Goal: Task Accomplishment & Management: Use online tool/utility

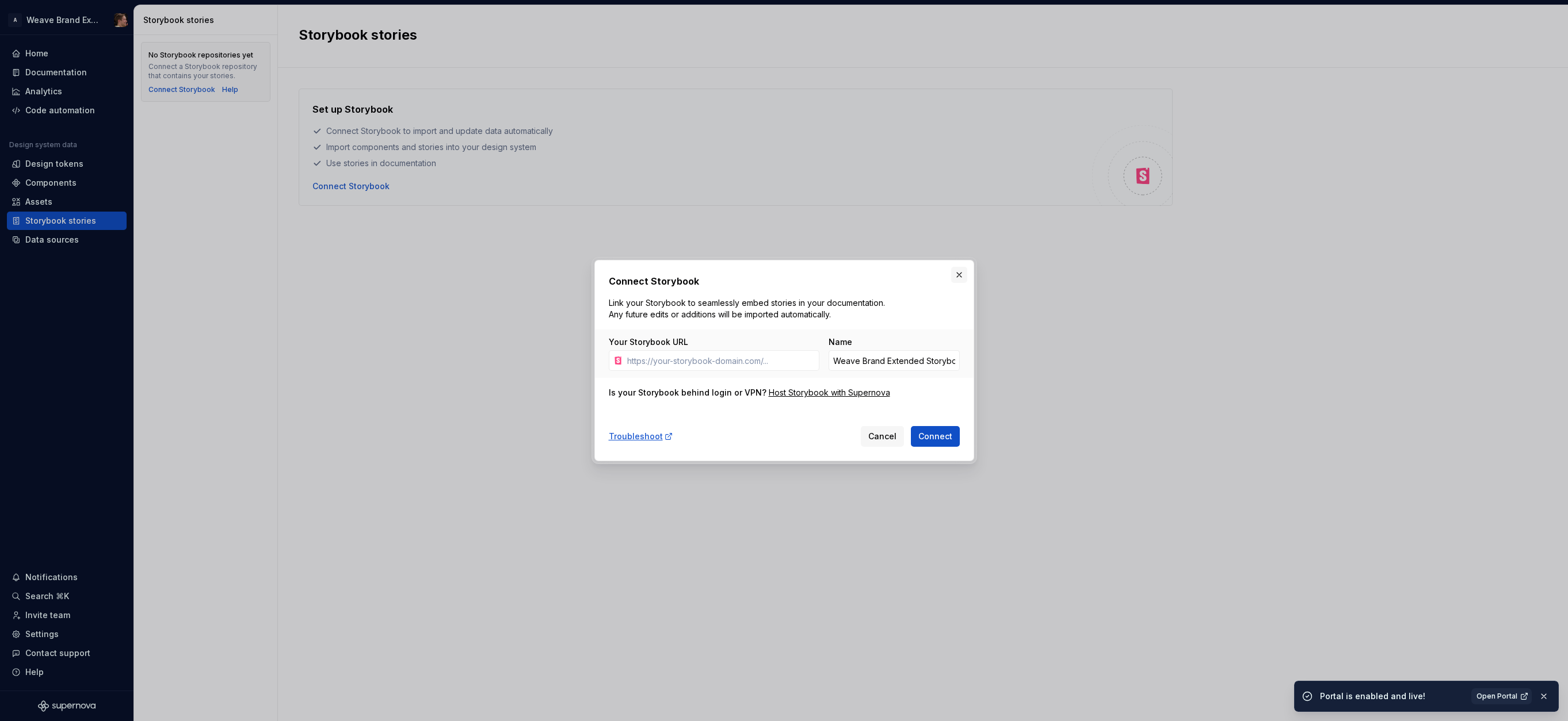
click at [960, 276] on button "button" at bounding box center [959, 275] width 16 height 16
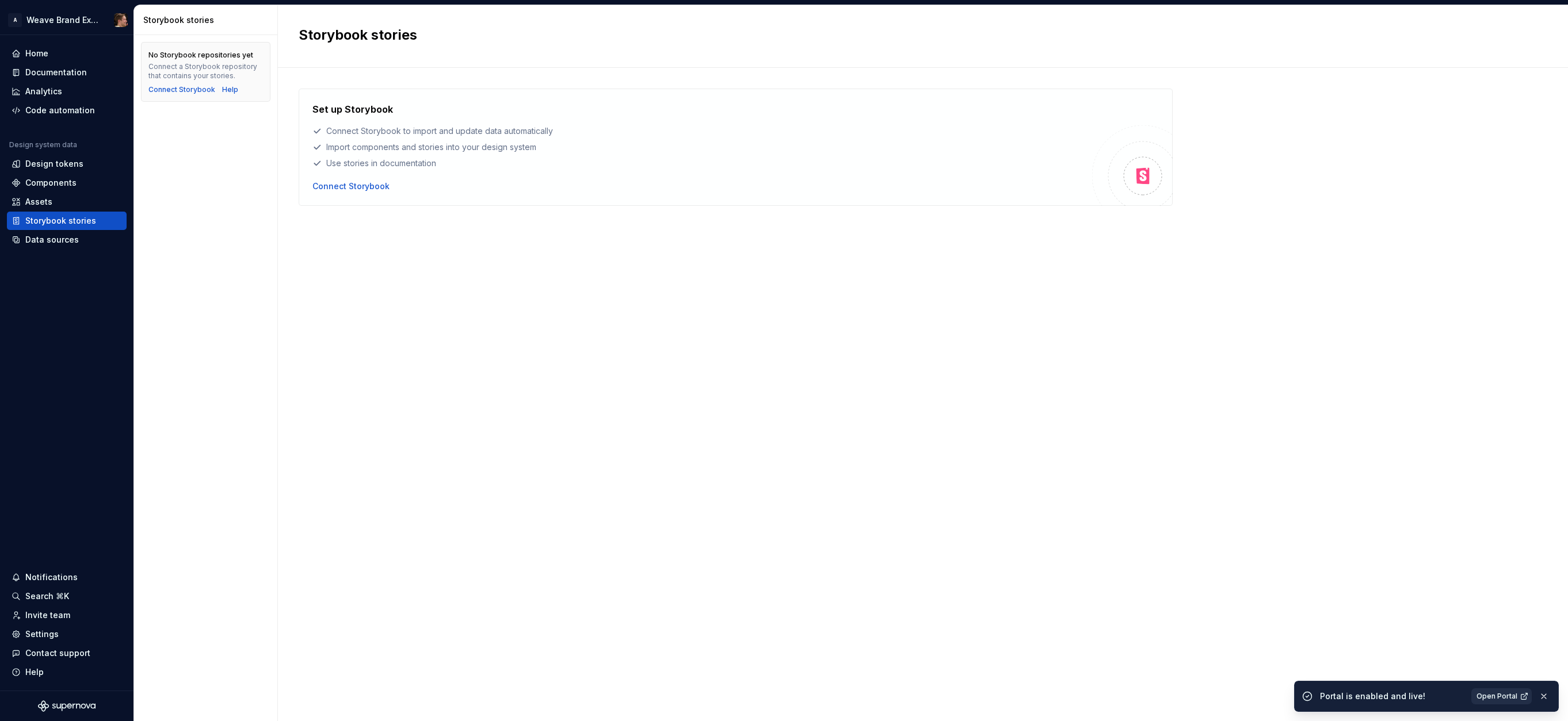
drag, startPoint x: 1405, startPoint y: 701, endPoint x: 1492, endPoint y: 697, distance: 87.1
click at [1406, 701] on div "Portal is enabled and live!" at bounding box center [1392, 696] width 144 height 12
drag, startPoint x: 1496, startPoint y: 698, endPoint x: 1357, endPoint y: 560, distance: 195.9
click at [54, 672] on div "Help" at bounding box center [67, 672] width 111 height 12
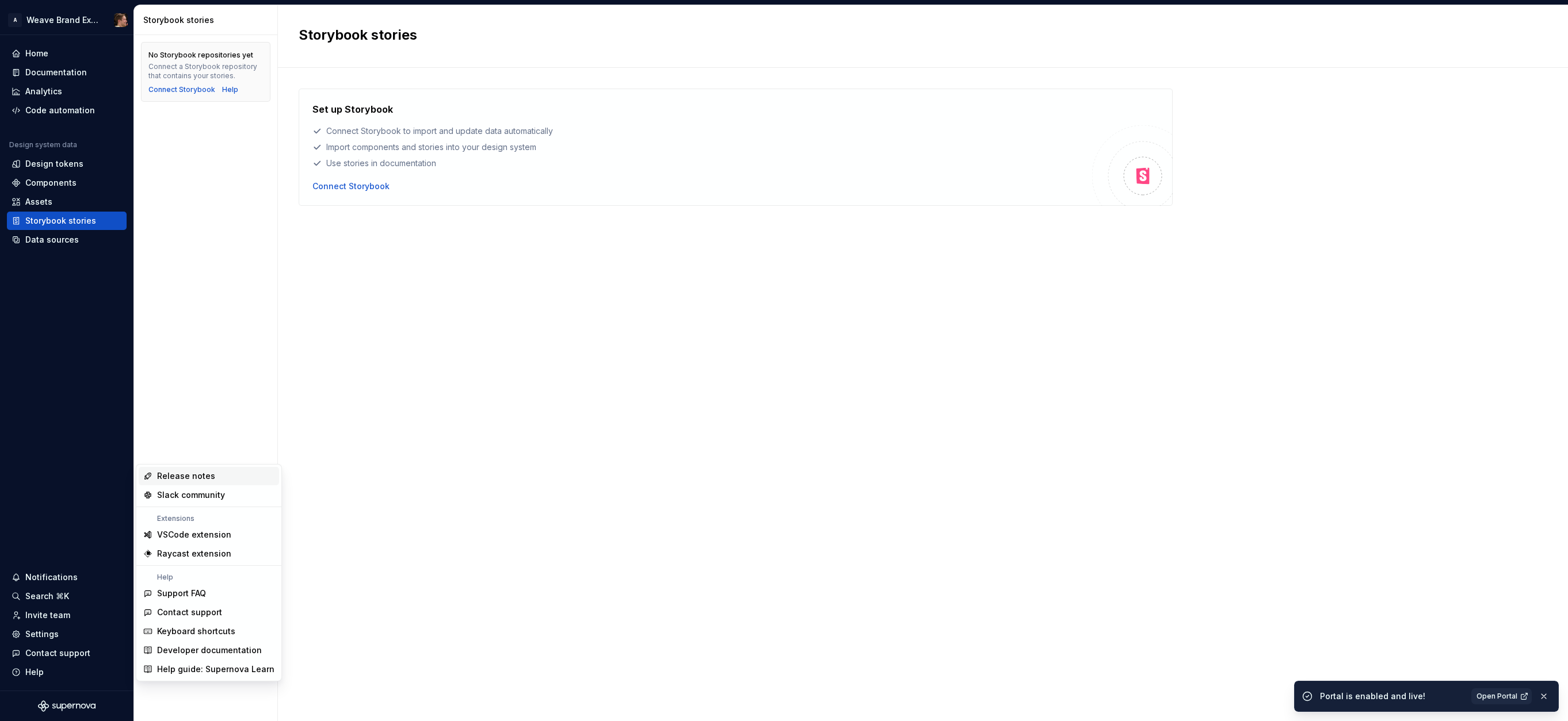
click at [188, 475] on div "Release notes" at bounding box center [186, 476] width 58 height 12
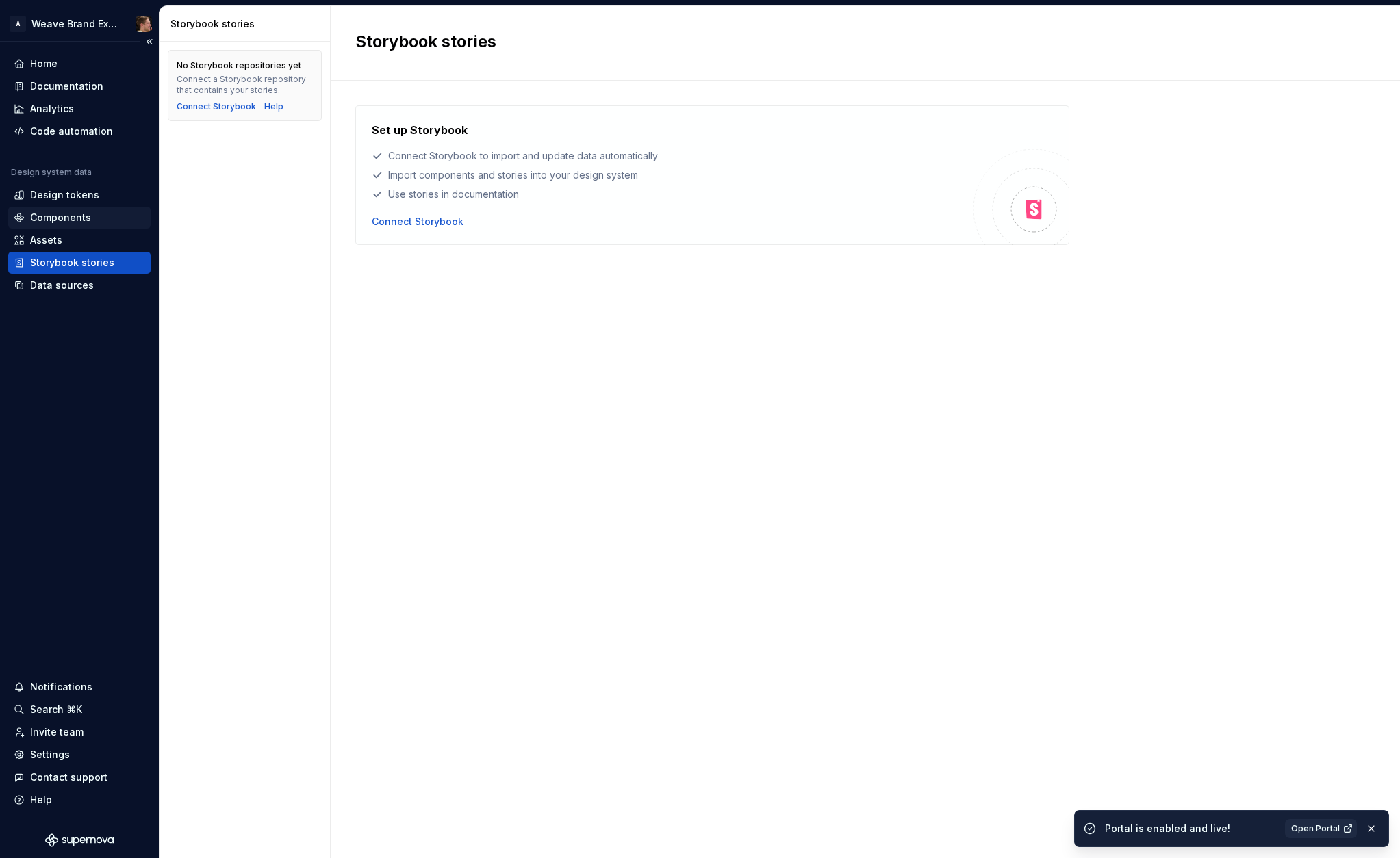
click at [70, 211] on div "Components" at bounding box center [61, 217] width 61 height 14
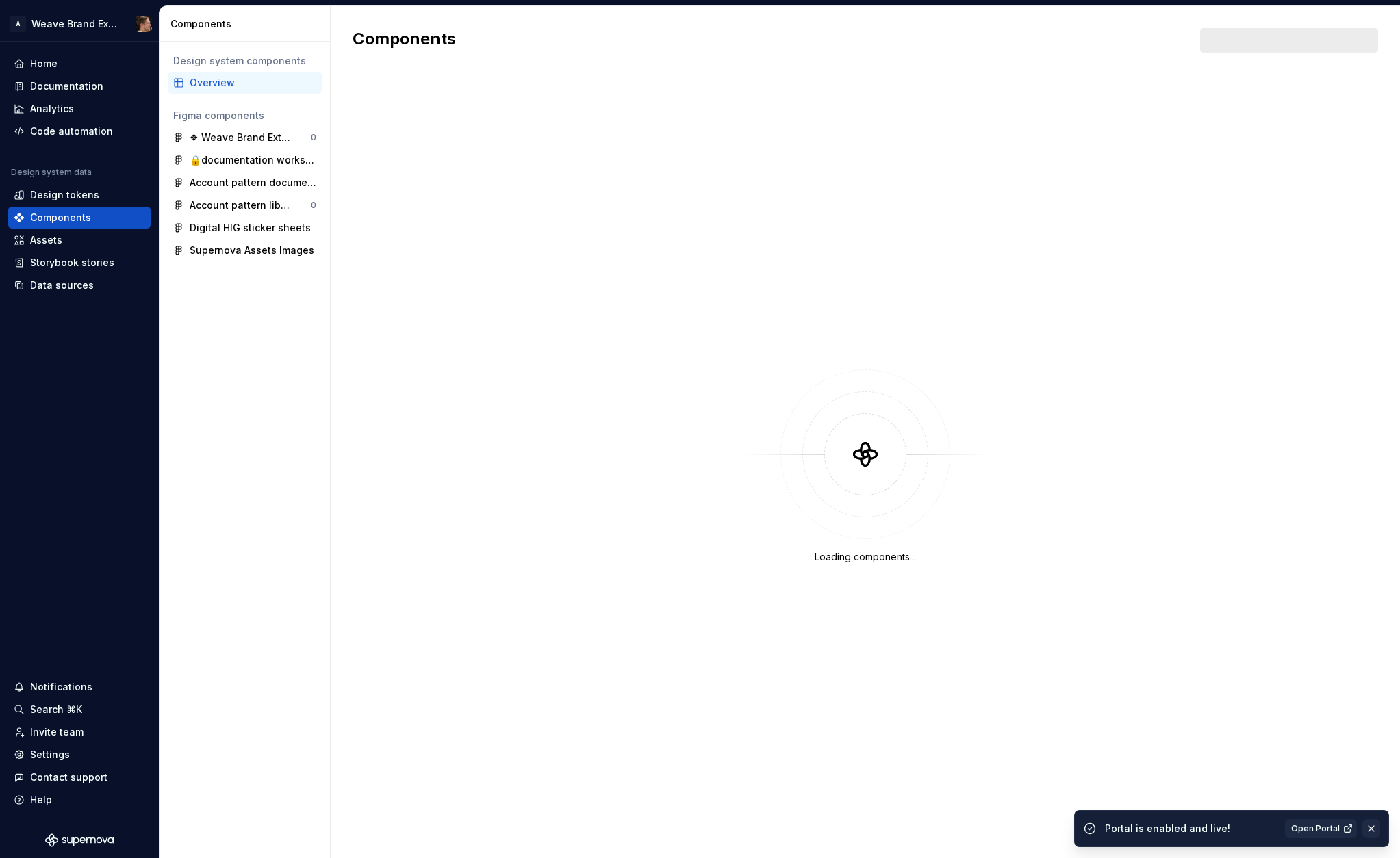
click at [1374, 828] on button "button" at bounding box center [1371, 829] width 18 height 19
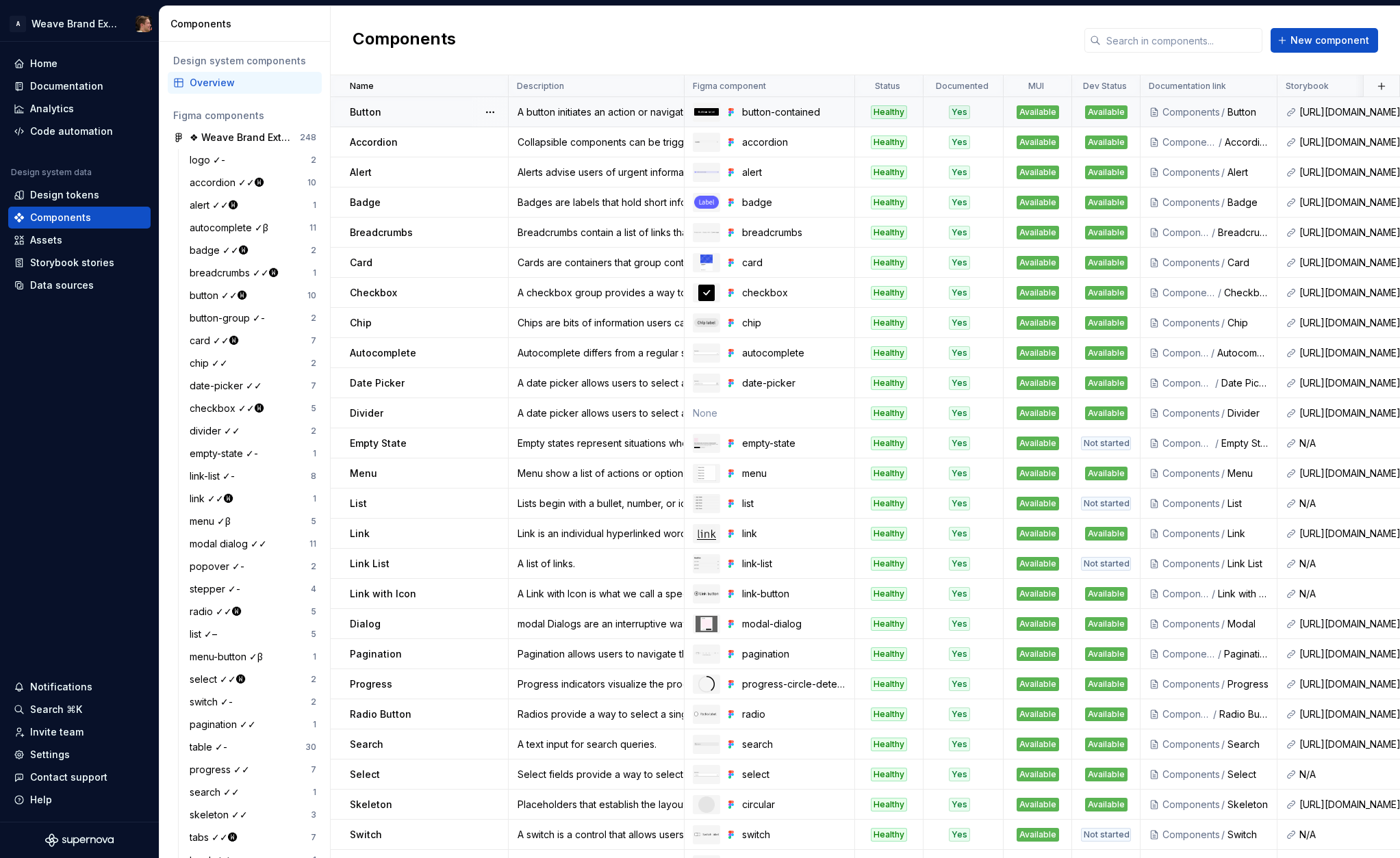
click at [427, 107] on div "Button" at bounding box center [428, 112] width 157 height 14
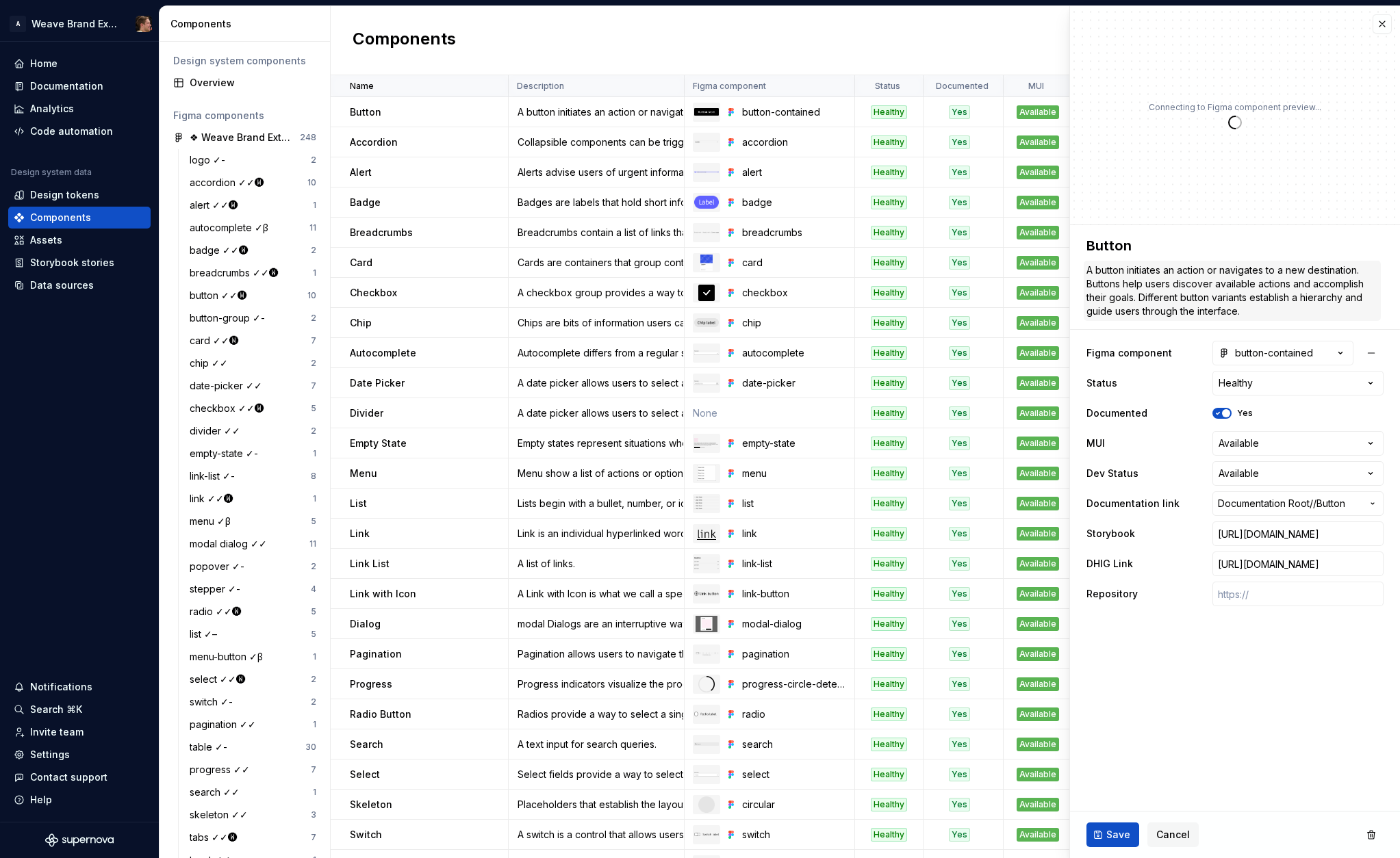
type textarea "*"
click at [1237, 673] on fieldset "**********" at bounding box center [1236, 542] width 330 height 633
click at [78, 288] on div "Data sources" at bounding box center [62, 285] width 64 height 14
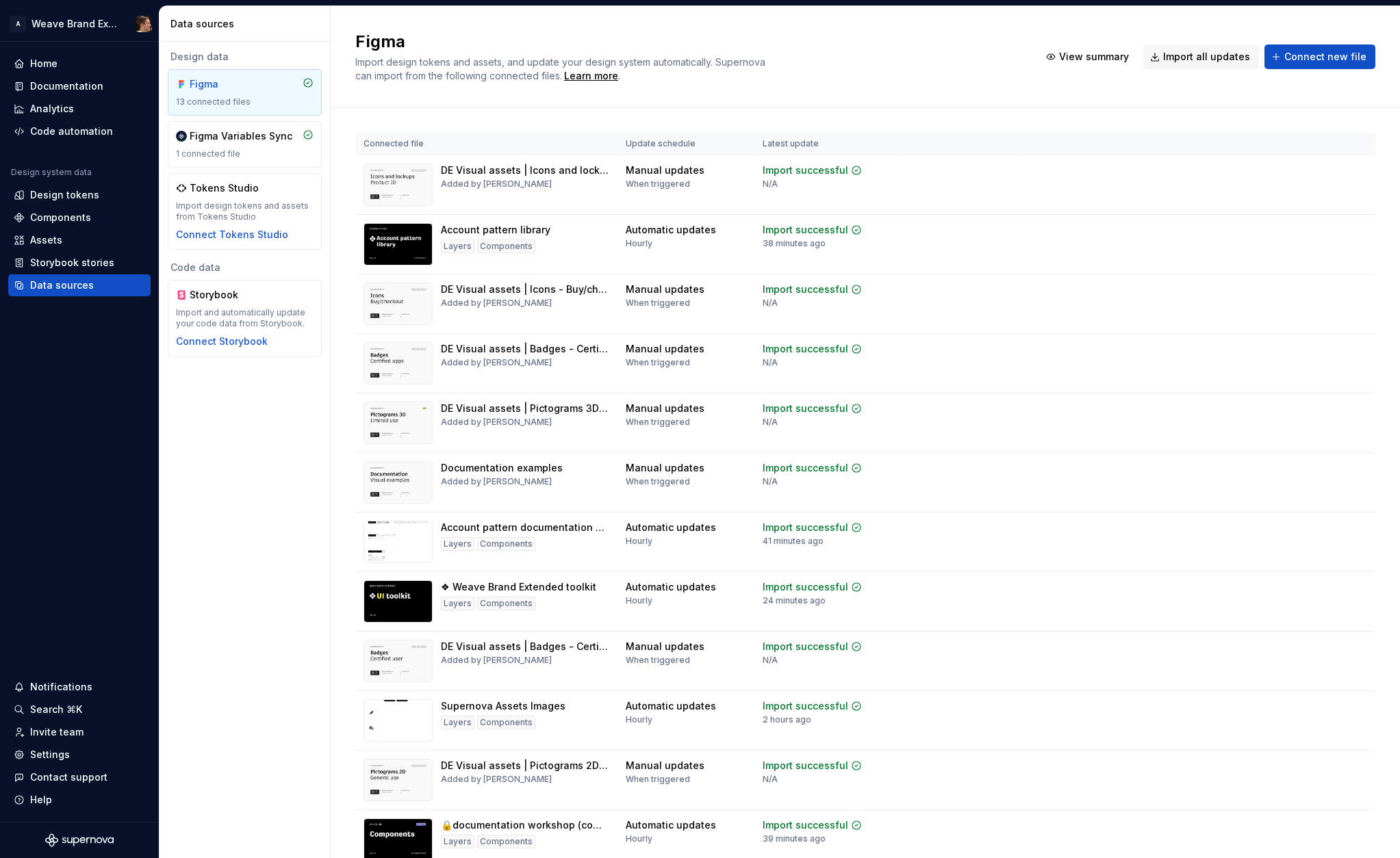
click at [252, 466] on div "Design data Figma 13 connected files Figma Variables Sync 1 connected file Toke…" at bounding box center [244, 450] width 170 height 817
click at [1068, 601] on td "View summary Import updates" at bounding box center [1196, 598] width 358 height 52
click at [1275, 582] on span "View summary" at bounding box center [1305, 587] width 60 height 11
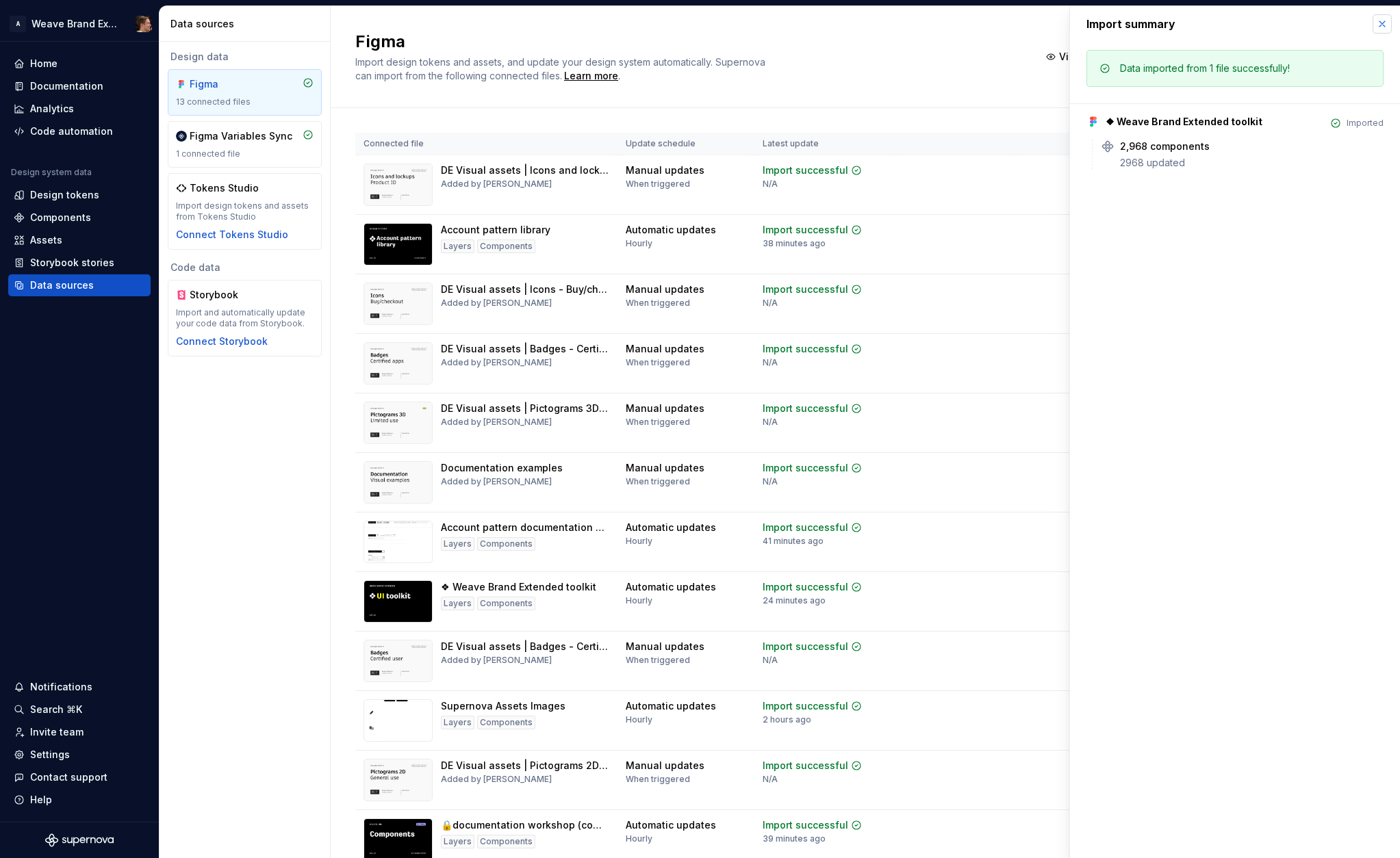
click at [1386, 22] on button "button" at bounding box center [1382, 24] width 19 height 19
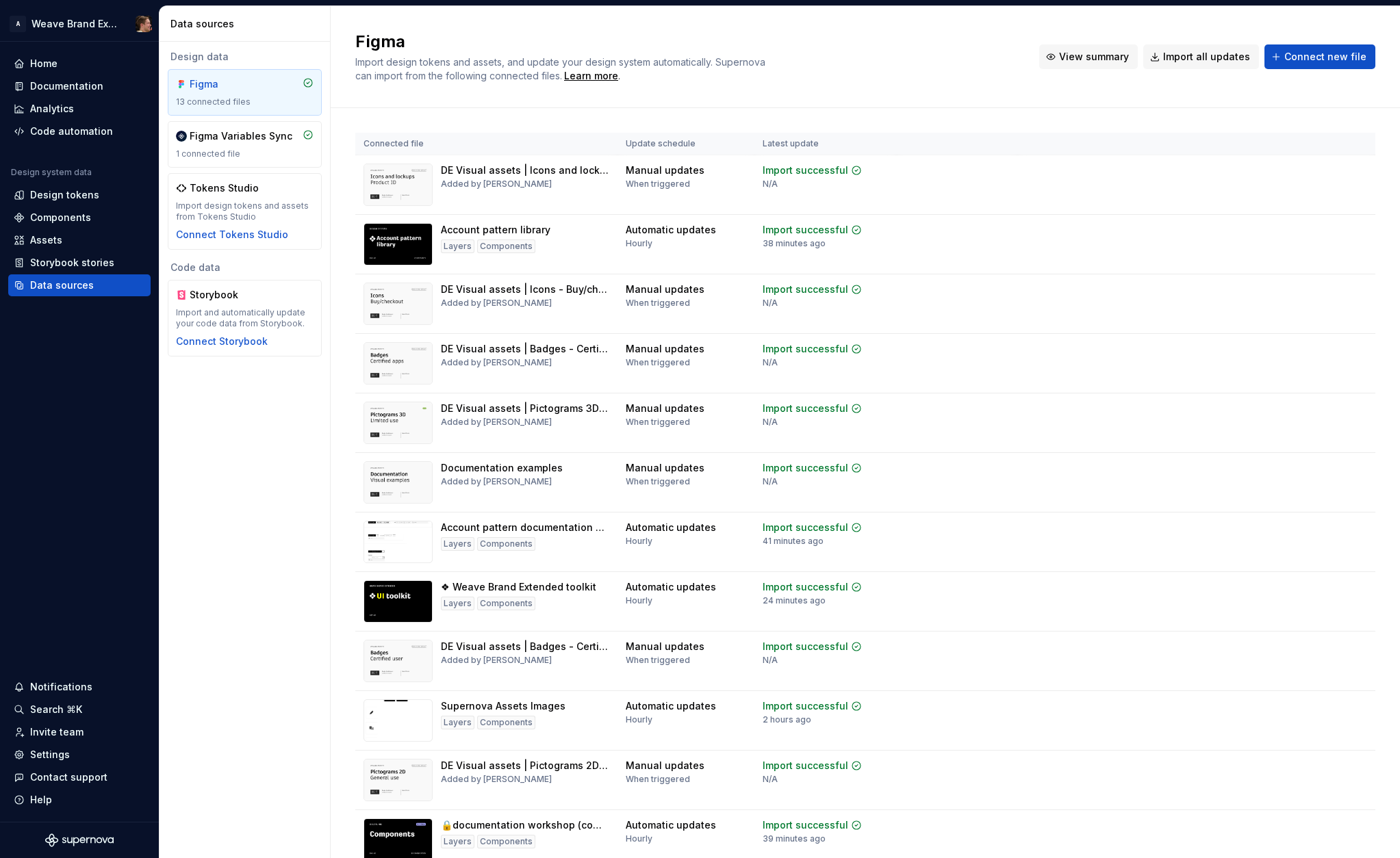
drag, startPoint x: 942, startPoint y: 71, endPoint x: 1096, endPoint y: 63, distance: 154.2
click at [944, 71] on div "Figma Import design tokens and assets, and update your design system automatica…" at bounding box center [689, 57] width 668 height 52
click at [1105, 62] on span "View summary" at bounding box center [1094, 56] width 70 height 14
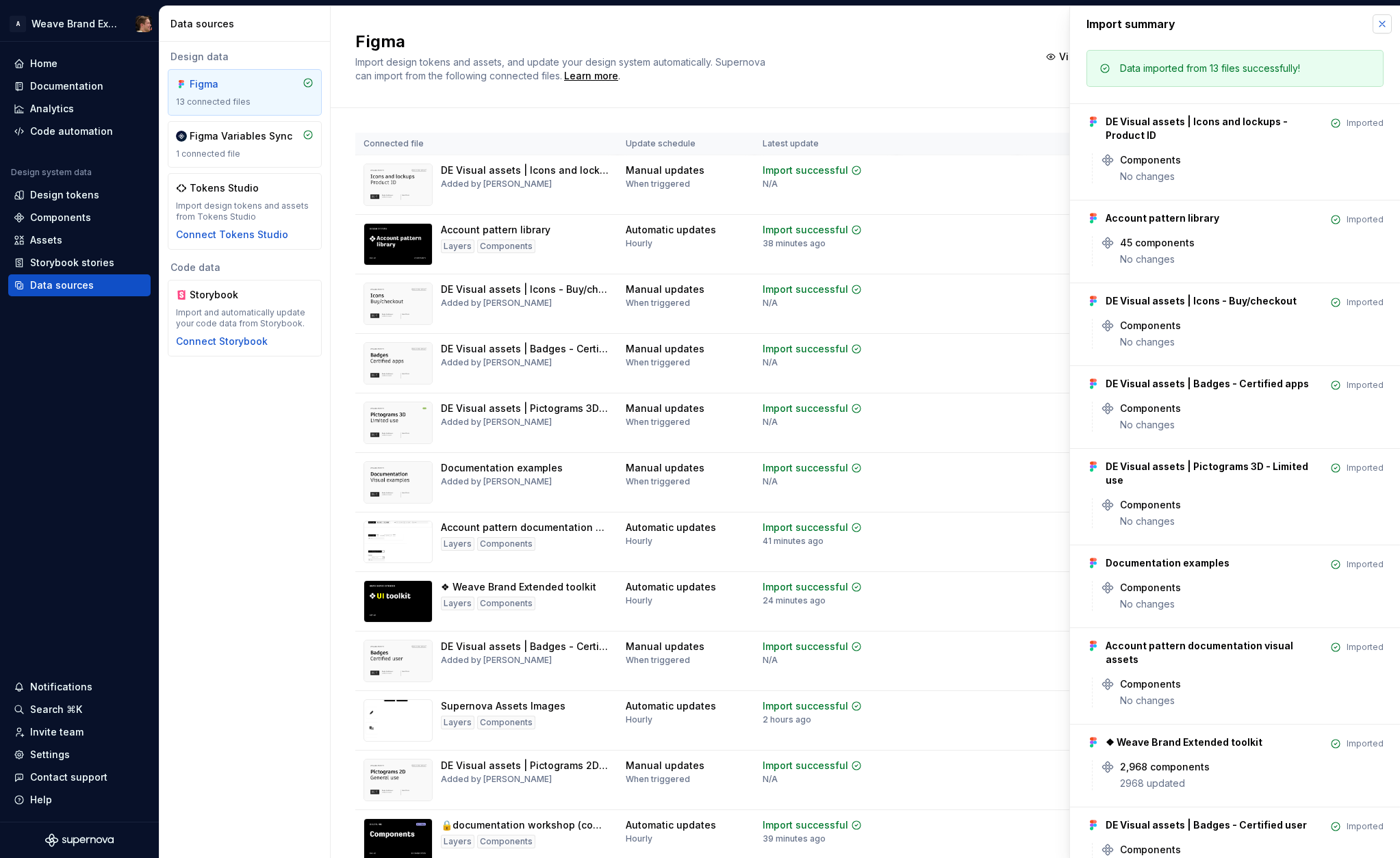
click at [1373, 24] on button "button" at bounding box center [1382, 24] width 19 height 19
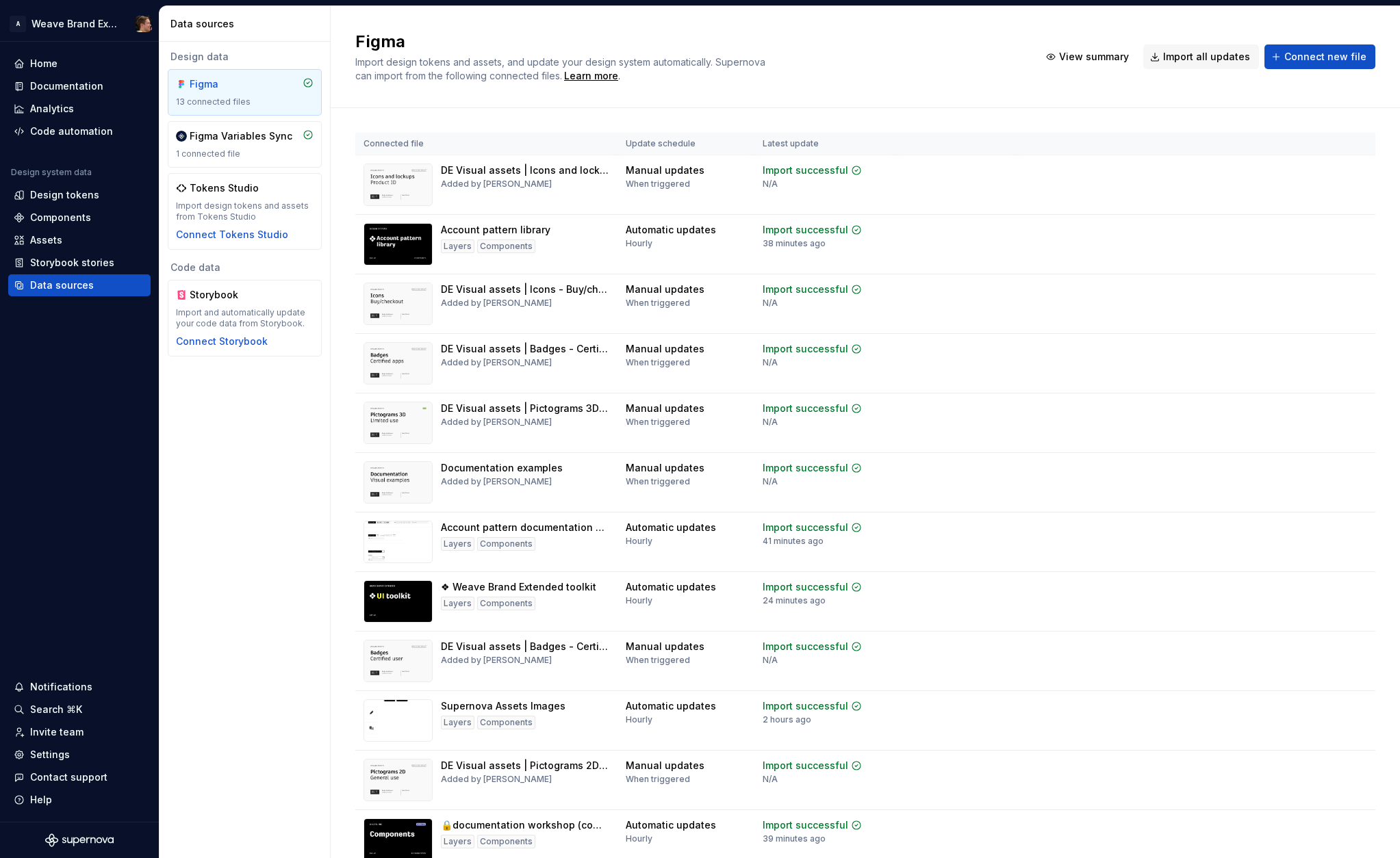
click at [288, 564] on div "Design data Figma 13 connected files Figma Variables Sync 1 connected file Toke…" at bounding box center [244, 450] width 170 height 817
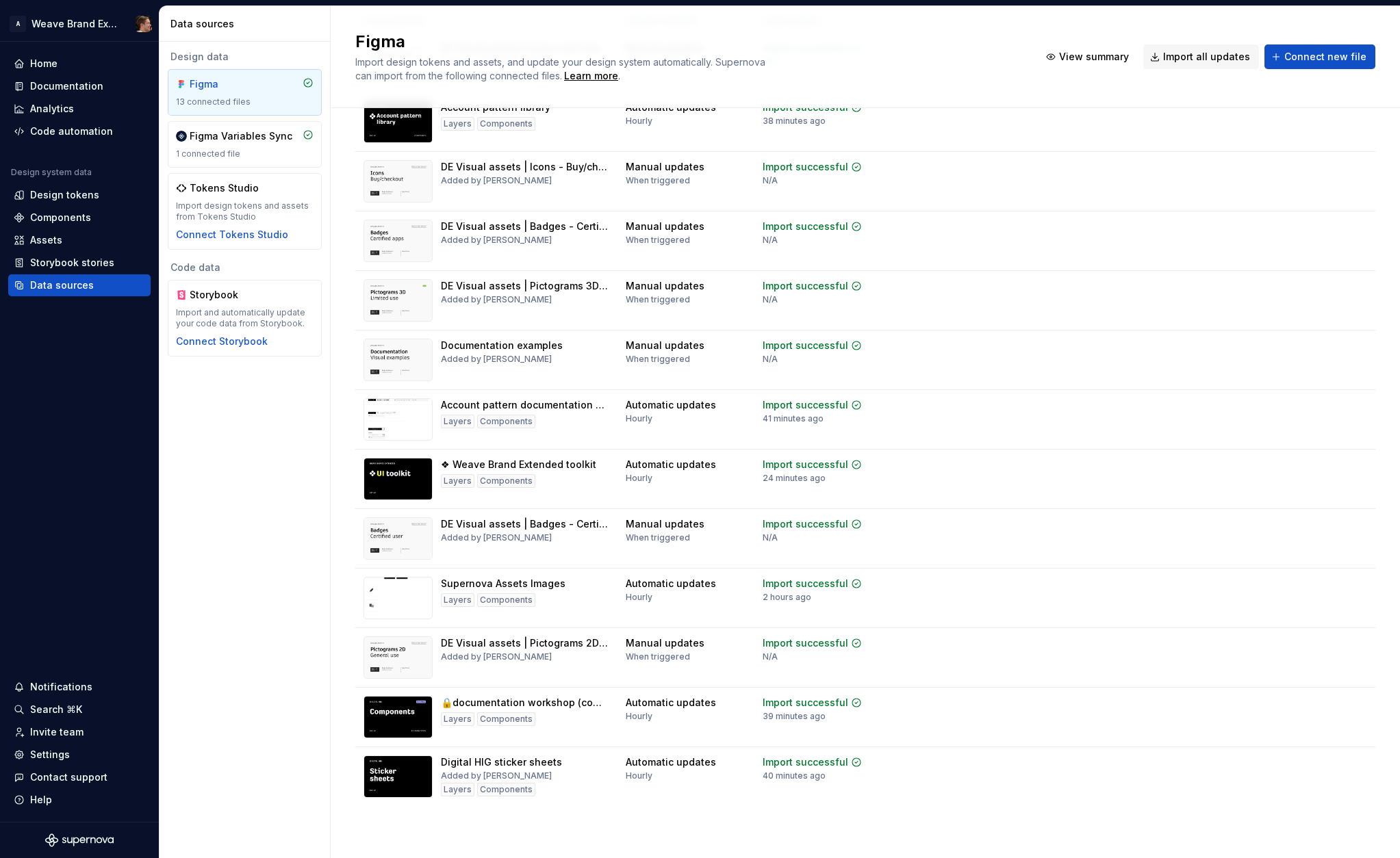
click at [306, 678] on div "Design data Figma 13 connected files Figma Variables Sync 1 connected file Toke…" at bounding box center [244, 450] width 170 height 817
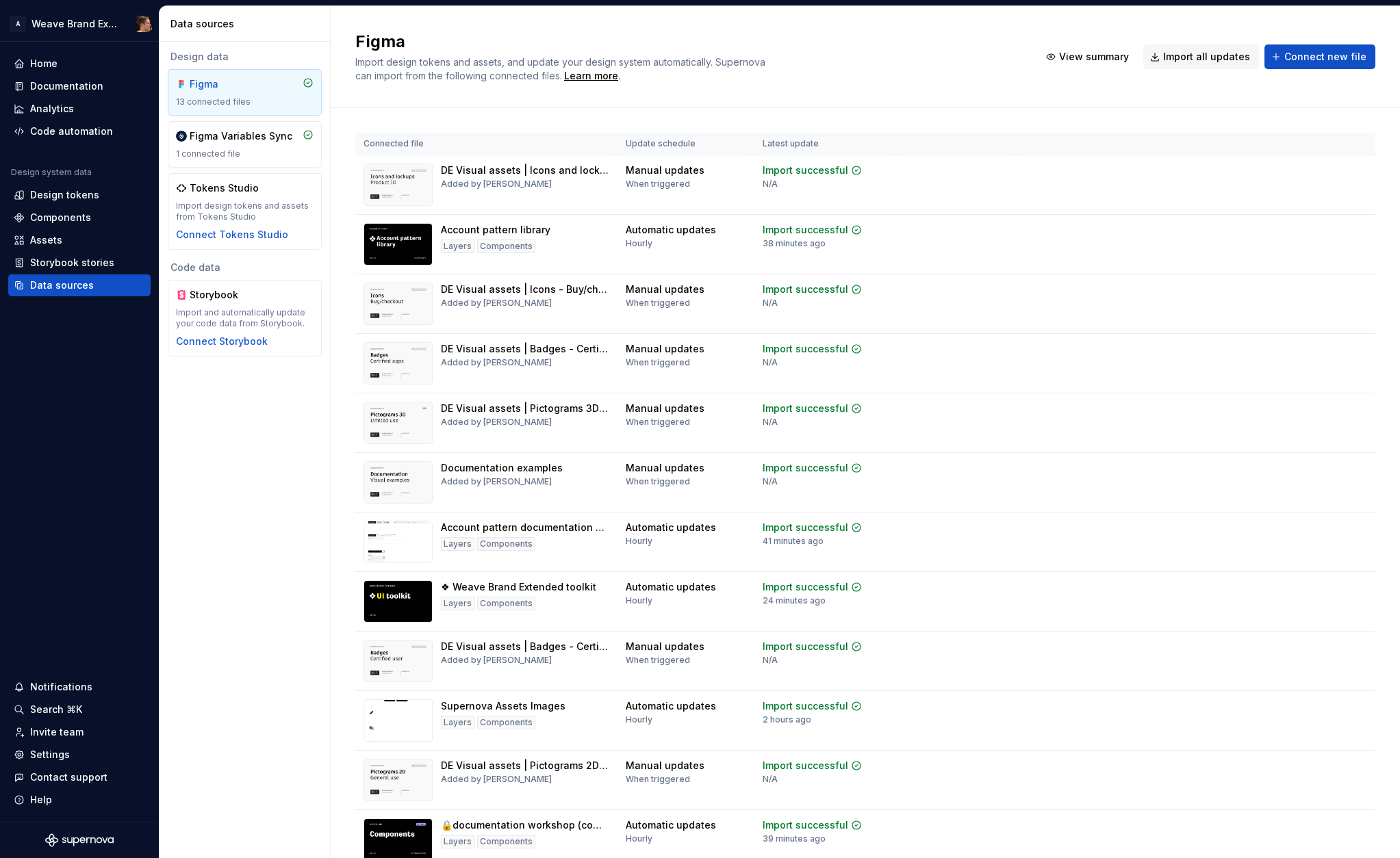
drag, startPoint x: 231, startPoint y: 453, endPoint x: 225, endPoint y: 361, distance: 92.2
click at [232, 453] on div "Design data Figma 13 connected files Figma Variables Sync 1 connected file Toke…" at bounding box center [244, 450] width 170 height 817
click at [228, 340] on div "Connect Storybook" at bounding box center [222, 341] width 92 height 14
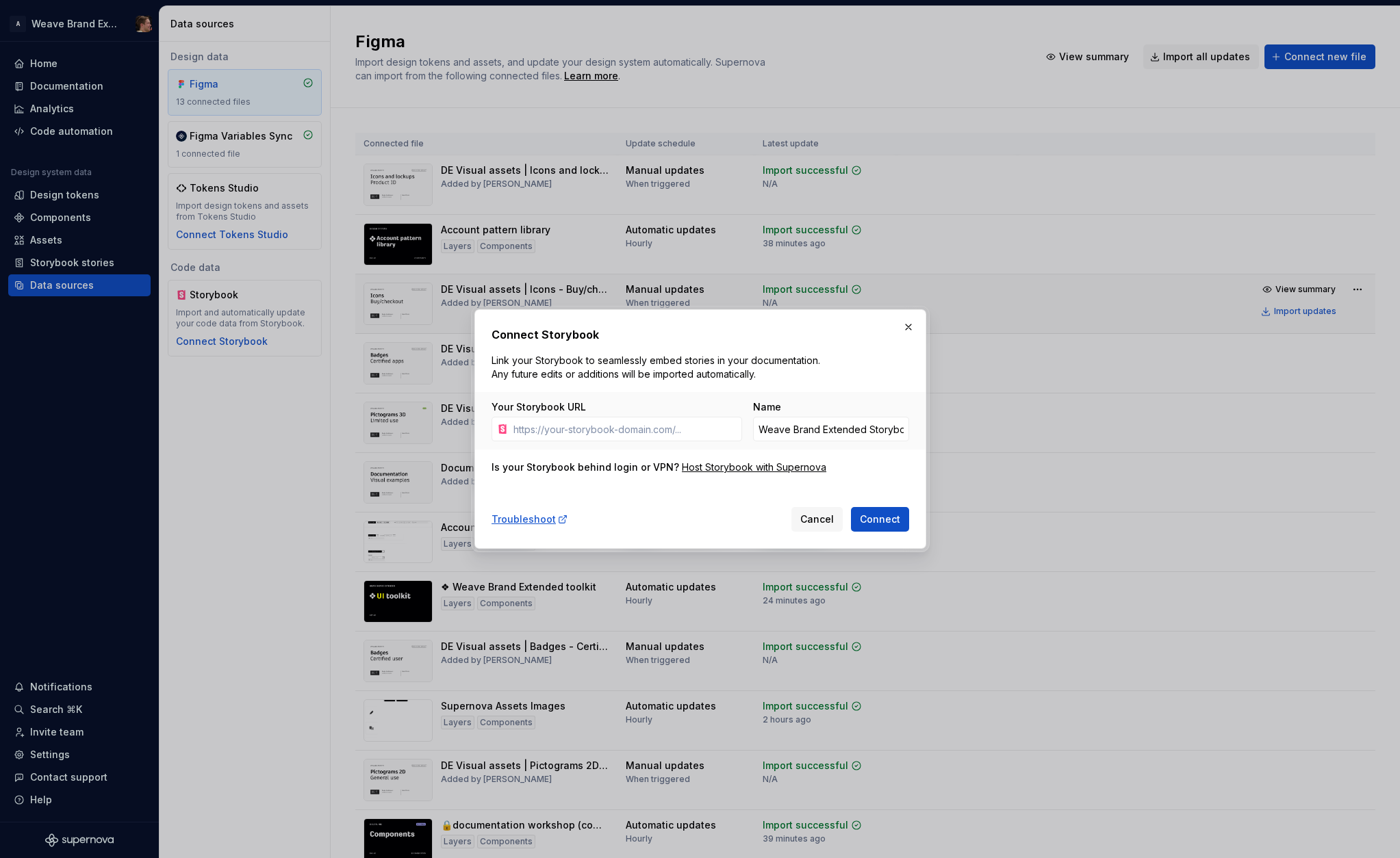
click at [909, 331] on button "button" at bounding box center [908, 327] width 19 height 19
